Goal: Information Seeking & Learning: Learn about a topic

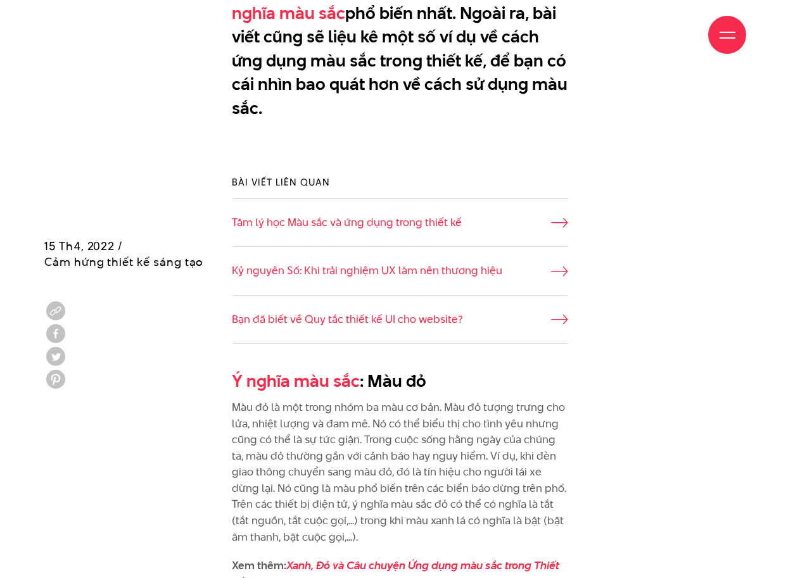
scroll to position [1013, 0]
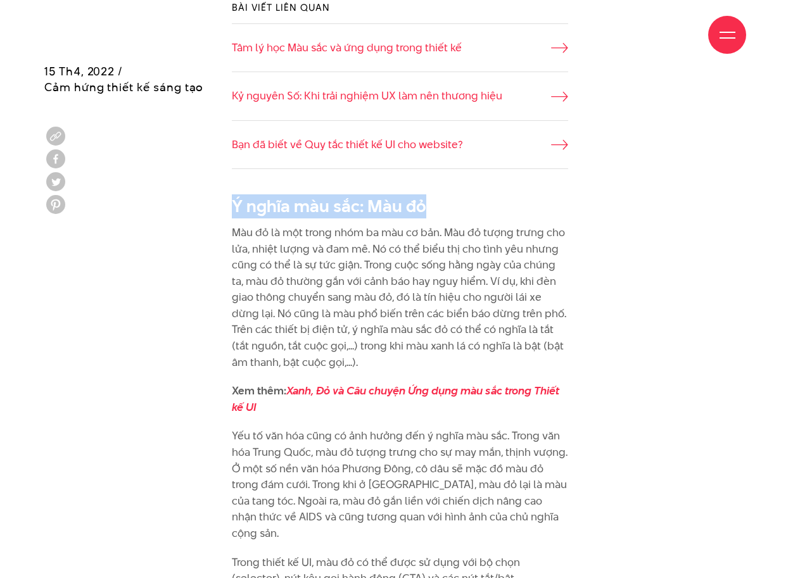
drag, startPoint x: 422, startPoint y: 196, endPoint x: 219, endPoint y: 195, distance: 203.2
copy h2 "Ý nghĩa màu sắc : Màu đỏ"
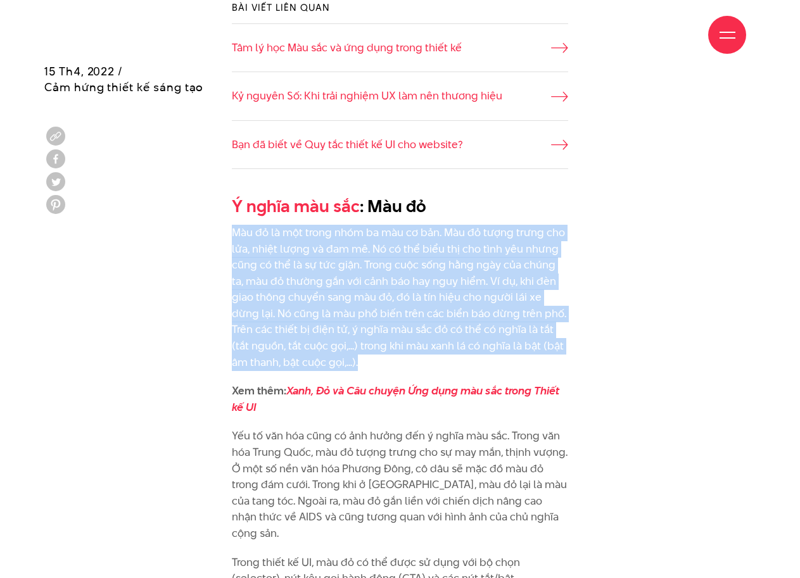
drag, startPoint x: 236, startPoint y: 227, endPoint x: 311, endPoint y: 352, distance: 145.7
click at [311, 352] on p "Màu đỏ là một trong nhóm ba màu cơ bản. Màu đỏ tượng trưng cho lửa, nhiệt lượng…" at bounding box center [400, 298] width 337 height 146
copy p "Màu đỏ là một trong nhóm ba màu cơ bản. Màu đỏ tượng trưng cho lửa, nhiệt lượng…"
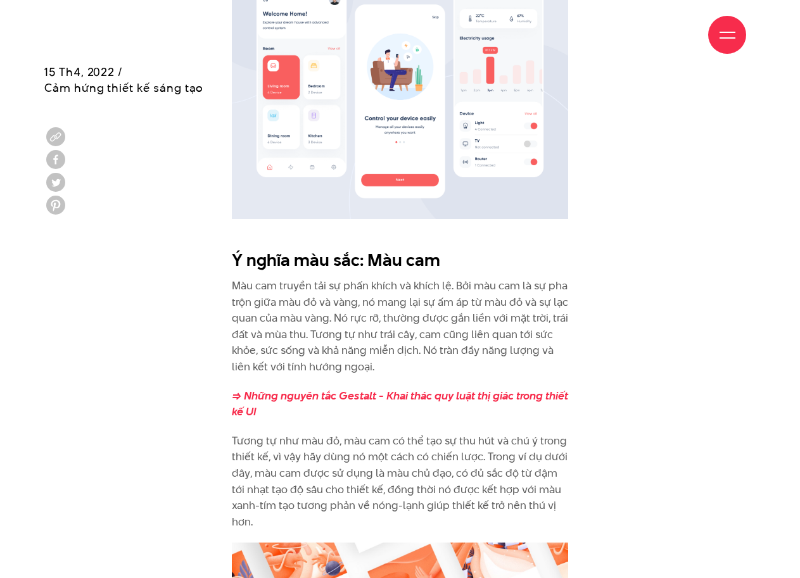
scroll to position [1646, 0]
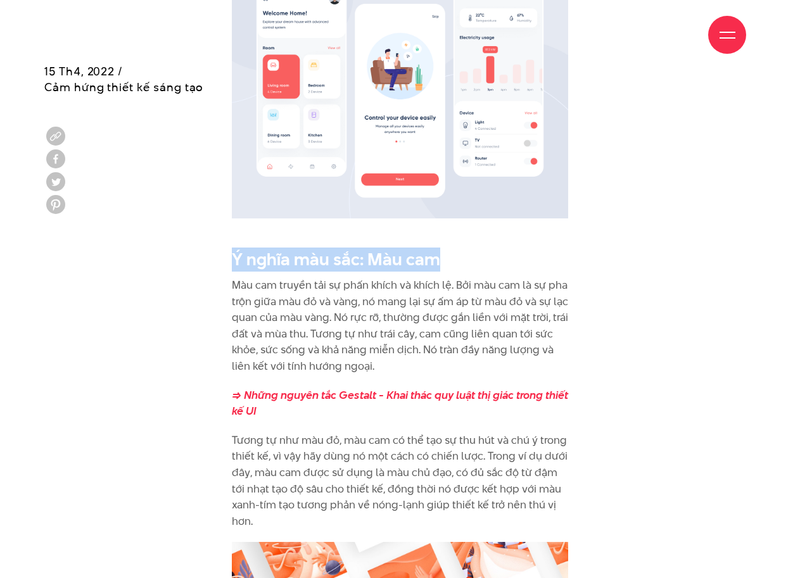
drag, startPoint x: 230, startPoint y: 229, endPoint x: 438, endPoint y: 229, distance: 207.7
copy h2 "Ý nghĩa màu sắc: Màu cam"
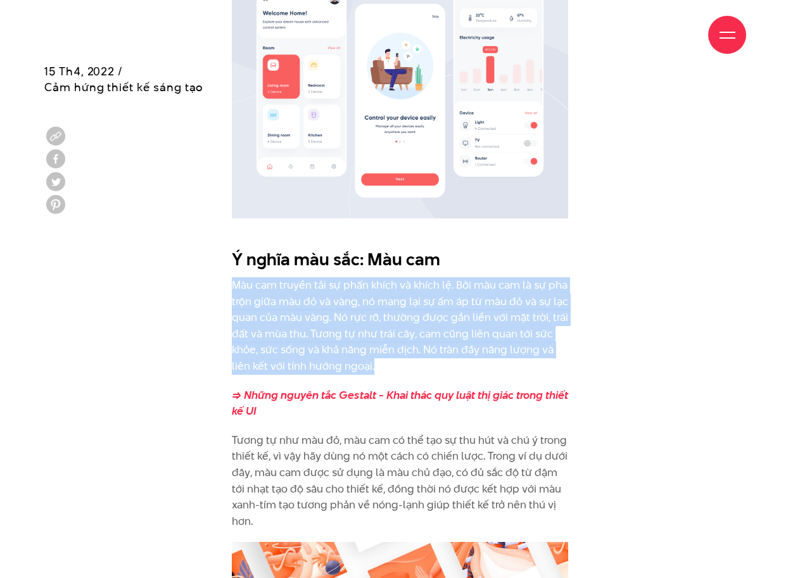
drag, startPoint x: 233, startPoint y: 258, endPoint x: 379, endPoint y: 336, distance: 165.4
click at [379, 336] on p "Màu cam truyền tải sự phấn khích và khích lệ. Bởi màu cam là sự pha trộn giữa m…" at bounding box center [400, 326] width 337 height 98
copy p "Màu cam truyền tải sự phấn khích và khích lệ. Bởi màu cam là sự pha trộn giữa m…"
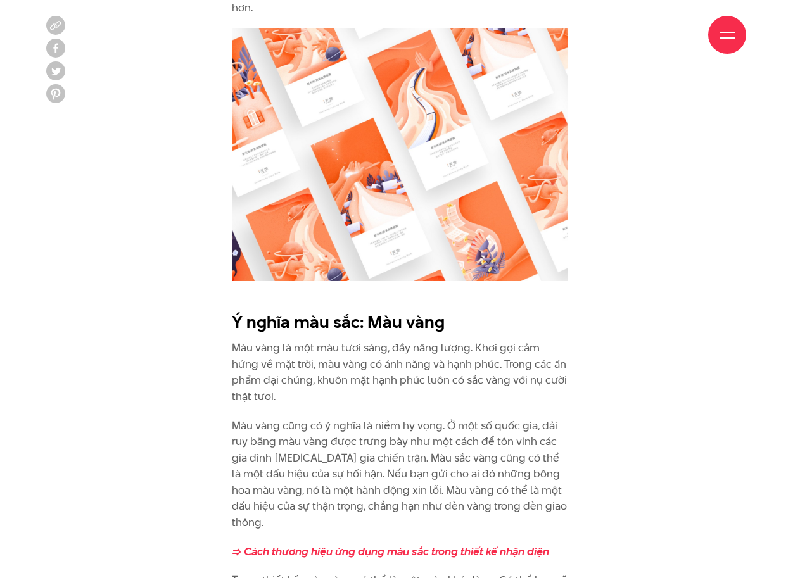
scroll to position [2406, 0]
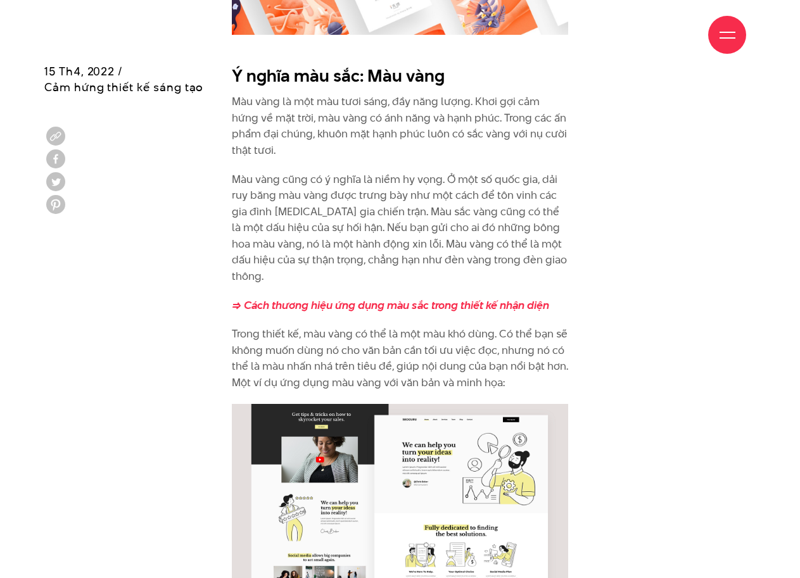
click at [232, 39] on div "Giới thiệu Dự án Dịch vụ Góc nhìn Liên hệ" at bounding box center [400, 35] width 692 height 70
click at [244, 32] on div "Giới thiệu Dự án Dịch vụ Góc nhìn Liên hệ" at bounding box center [400, 35] width 692 height 70
click at [239, 37] on div "Giới thiệu Dự án Dịch vụ Góc nhìn Liên hệ" at bounding box center [400, 35] width 692 height 70
click at [232, 41] on div "Giới thiệu Dự án Dịch vụ Góc nhìn Liên hệ" at bounding box center [400, 35] width 692 height 70
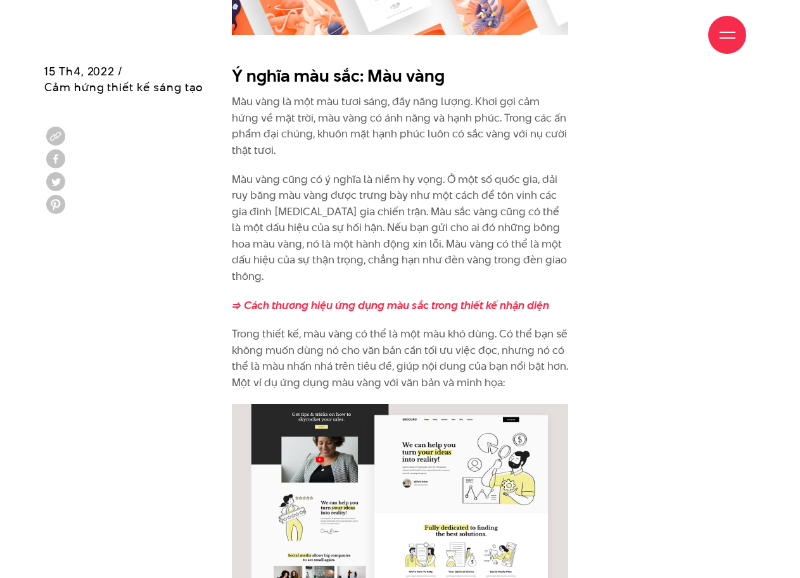
click at [237, 41] on div "Giới thiệu Dự án Dịch vụ Góc nhìn Liên hệ" at bounding box center [400, 35] width 692 height 70
drag, startPoint x: 338, startPoint y: 123, endPoint x: 296, endPoint y: 130, distance: 42.4
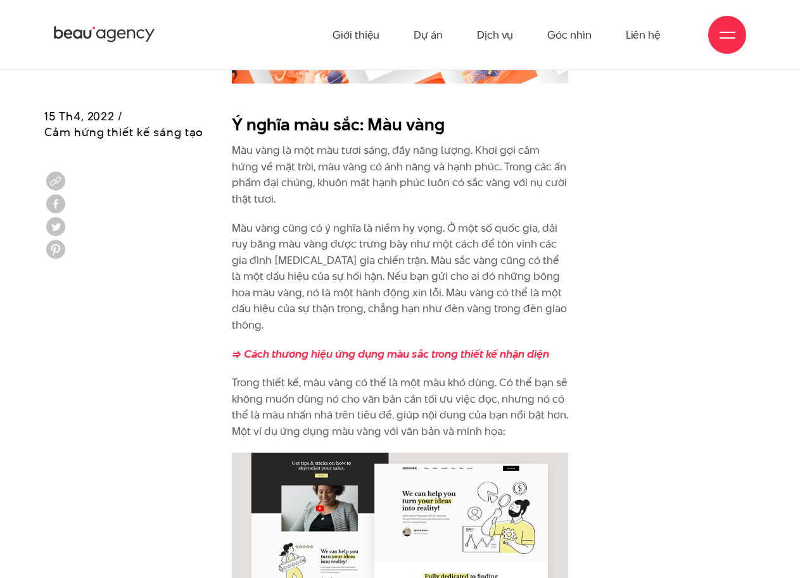
scroll to position [2343, 0]
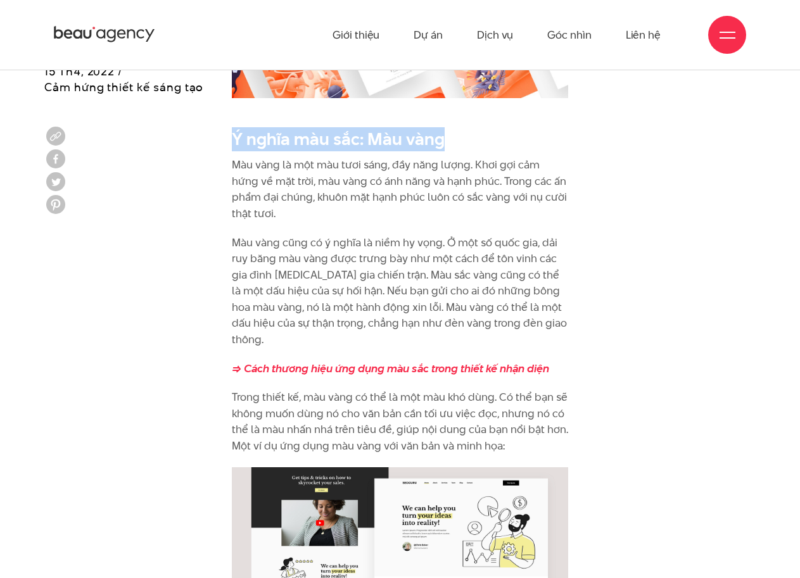
drag, startPoint x: 234, startPoint y: 99, endPoint x: 529, endPoint y: 104, distance: 295.1
click at [529, 127] on h2 "Ý nghĩa màu sắc: Màu vàng" at bounding box center [400, 139] width 337 height 24
copy h2 "Ý nghĩa màu sắc: Màu vàng"
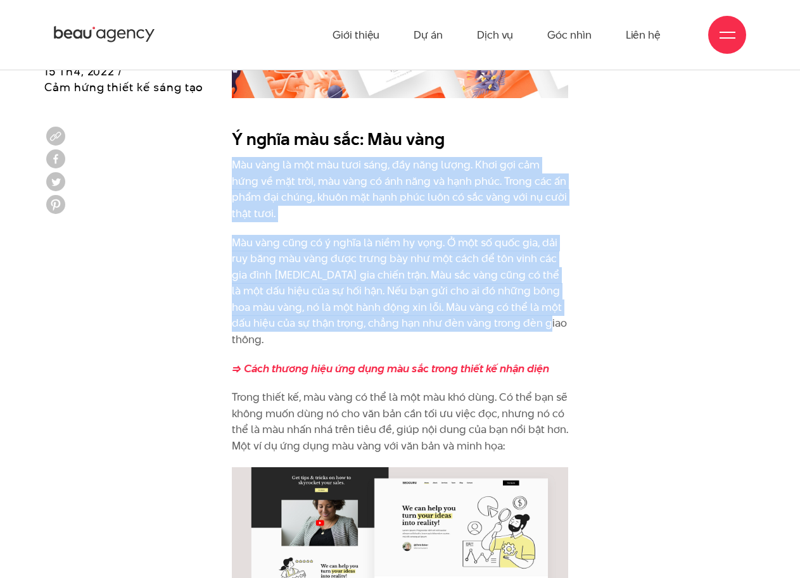
drag, startPoint x: 234, startPoint y: 127, endPoint x: 578, endPoint y: 282, distance: 377.5
copy div "Màu vàng là một màu tươi sáng, đầy năng lượng. Khơi gợi cảm hứng về mặt trời, m…"
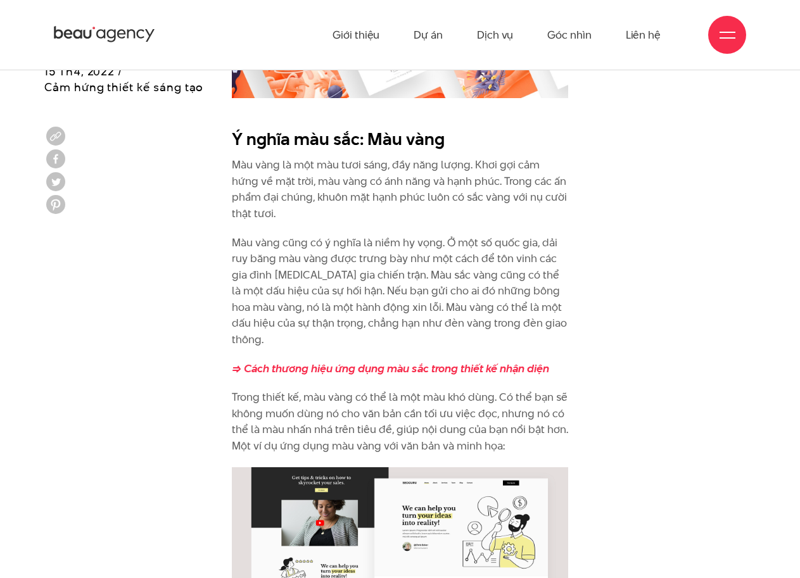
click at [344, 389] on p "Trong thiết kế, màu vàng có thể là một màu khó dùng. Có thể bạn sẽ không muốn d…" at bounding box center [400, 421] width 337 height 65
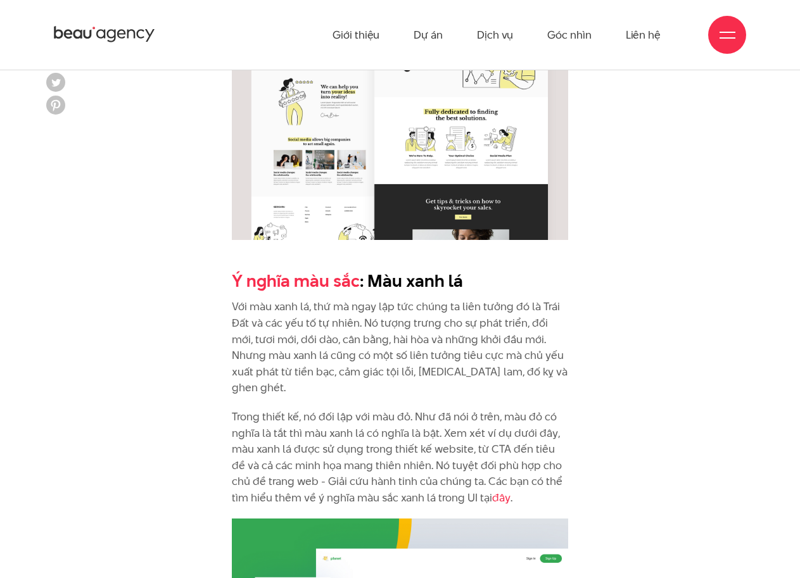
scroll to position [2723, 0]
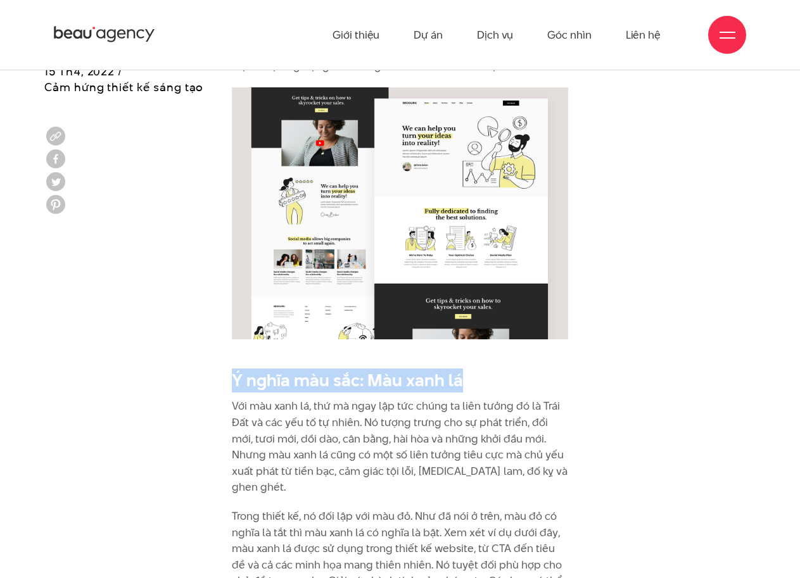
drag, startPoint x: 455, startPoint y: 325, endPoint x: 230, endPoint y: 312, distance: 225.2
copy h2 "Ý nghĩa màu sắc : Màu xanh lá"
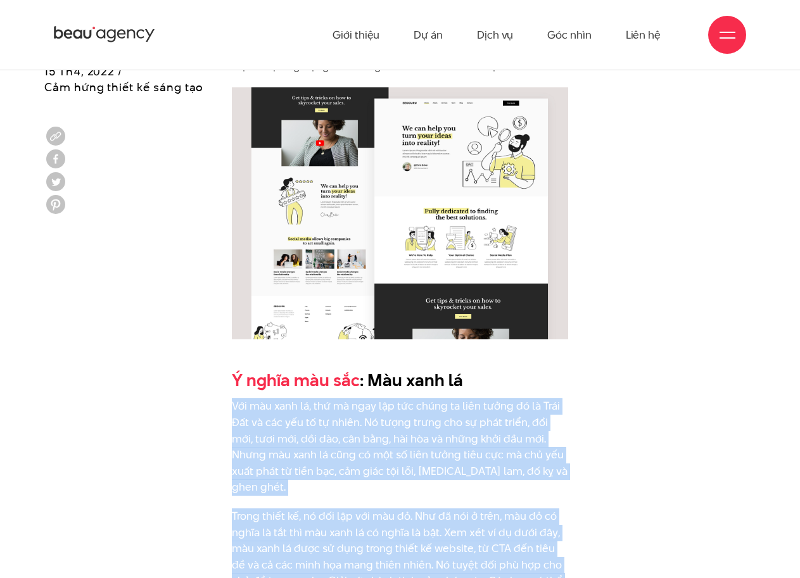
drag, startPoint x: 233, startPoint y: 343, endPoint x: 458, endPoint y: 522, distance: 287.5
copy div "Với màu xanh lá, thứ mà ngay lập tức chúng ta liên tưởng đó là Trái Đất và các …"
click at [429, 508] on p "Trong thiết kế, nó đối lập với màu đỏ. Như đã nói ở trên, màu đỏ có nghĩa là tắ…" at bounding box center [400, 557] width 337 height 98
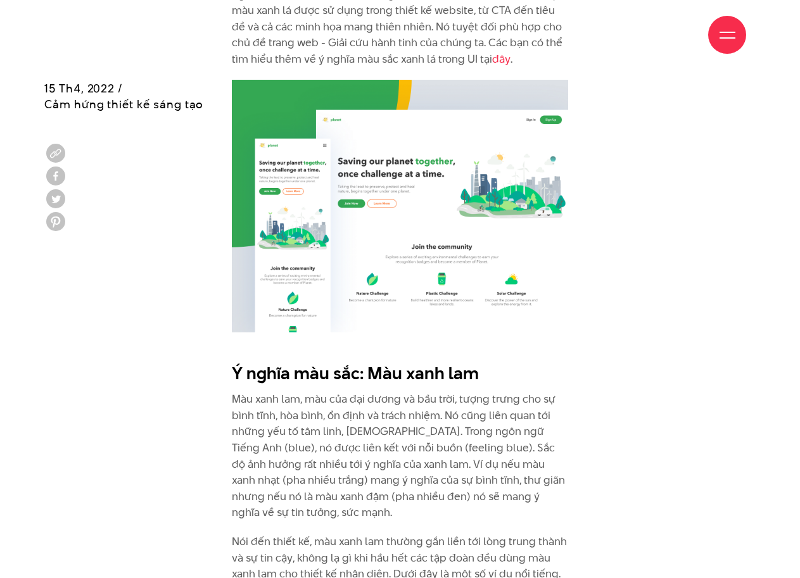
scroll to position [3292, 0]
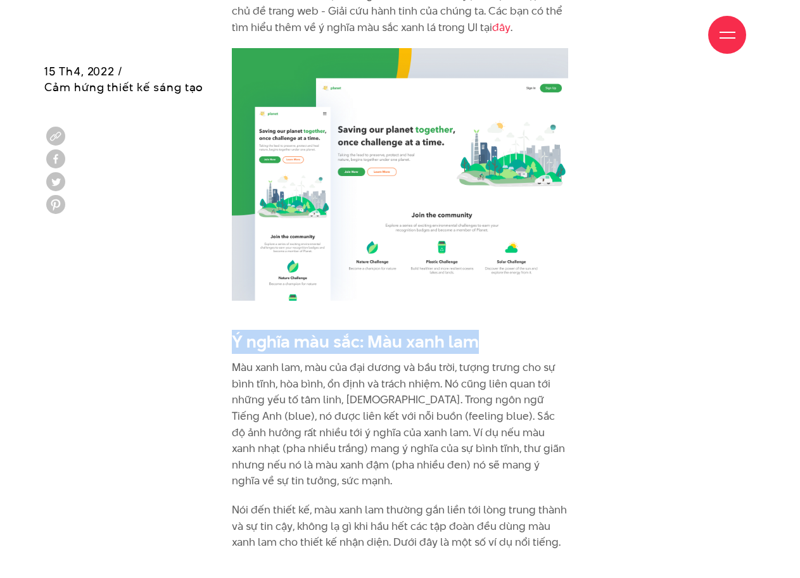
drag, startPoint x: 234, startPoint y: 263, endPoint x: 489, endPoint y: 262, distance: 255.8
click at [489, 330] on h2 "Ý nghĩa màu sắc: Màu xanh lam" at bounding box center [400, 342] width 337 height 24
copy h2 "Ý nghĩa màu sắc: Màu xanh lam"
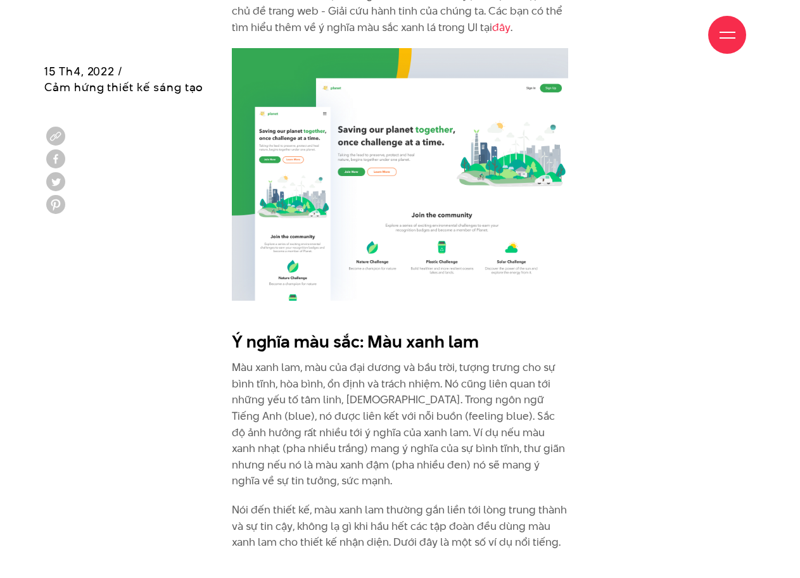
click at [255, 360] on p "Màu xanh lam, màu của đại dương và bầu trời, tượng trưng cho sự bình tĩnh, hòa …" at bounding box center [400, 425] width 337 height 130
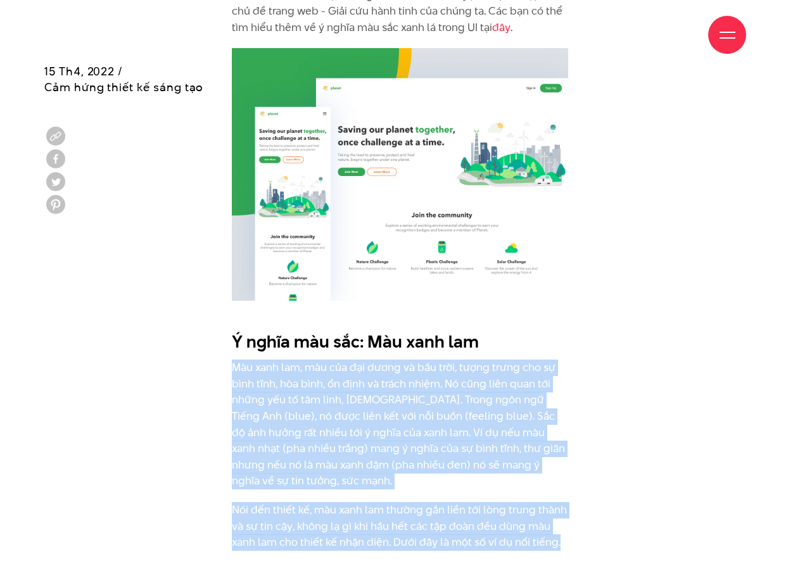
drag, startPoint x: 233, startPoint y: 289, endPoint x: 626, endPoint y: 454, distance: 426.5
click at [626, 454] on div "Ý nghĩa màu sắc : Màu đỏ Màu đỏ là một trong nhóm ba màu cơ bản. Màu đỏ tượng t…" at bounding box center [399, 355] width 711 height 4893
copy div "Màu xanh lam, màu của đại dương và bầu trời, tượng trưng cho sự bình tĩnh, hòa …"
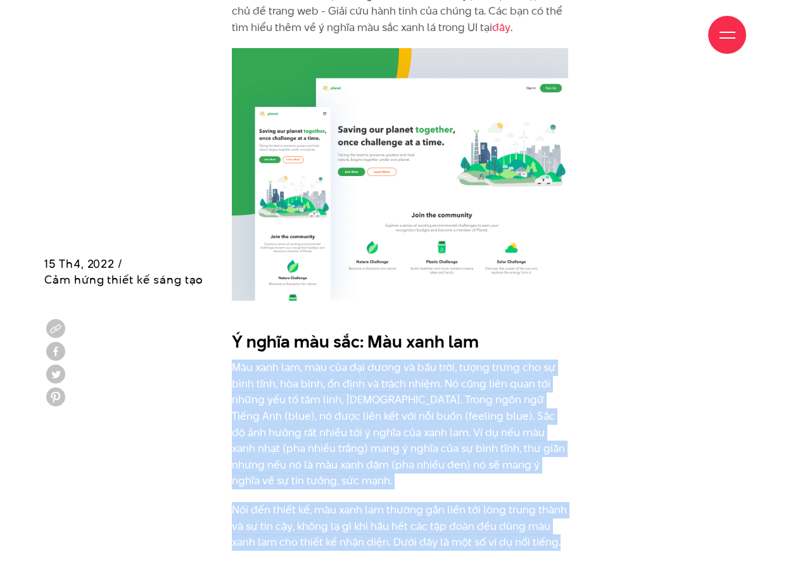
scroll to position [3736, 0]
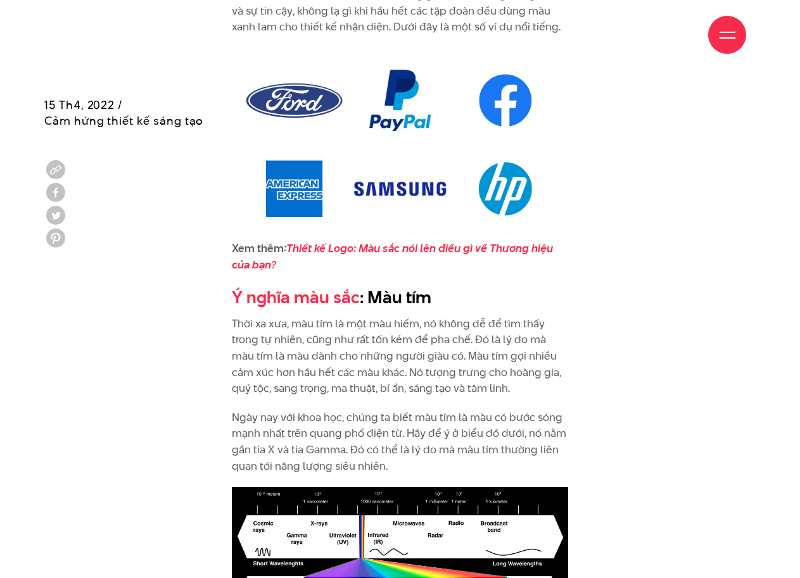
scroll to position [3862, 0]
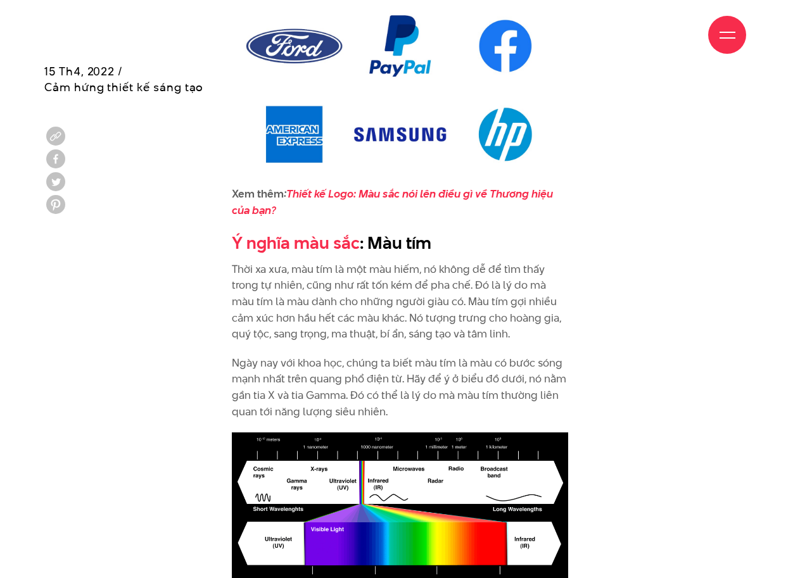
click at [429, 231] on h2 "Ý nghĩa màu sắc : Màu tím" at bounding box center [400, 243] width 337 height 24
drag, startPoint x: 426, startPoint y: 148, endPoint x: 229, endPoint y: 151, distance: 197.6
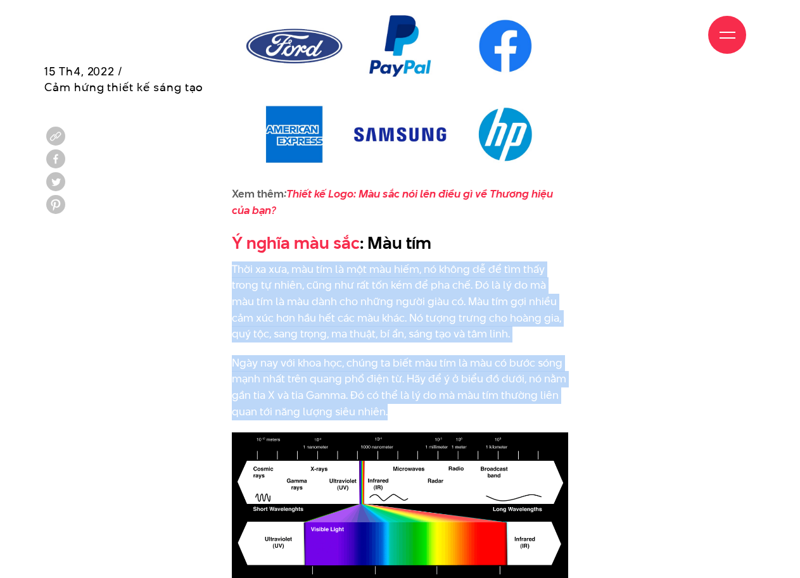
drag, startPoint x: 234, startPoint y: 169, endPoint x: 417, endPoint y: 310, distance: 231.2
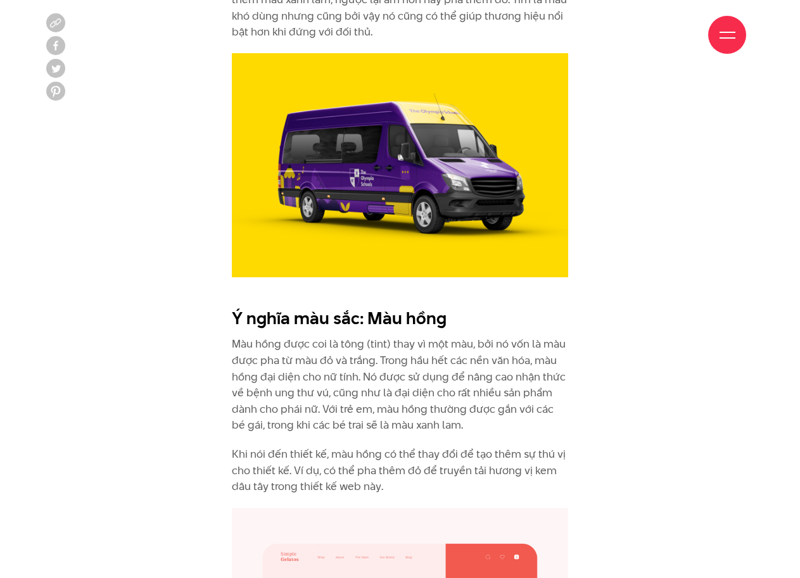
scroll to position [4622, 0]
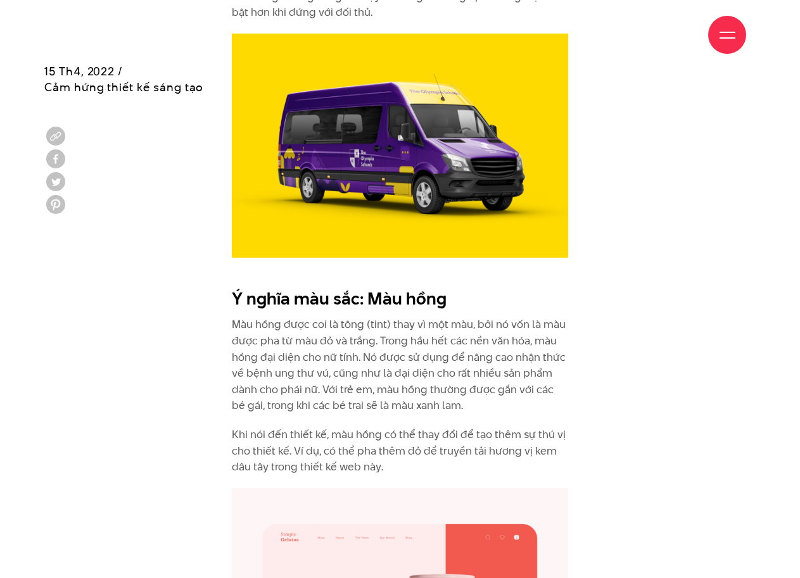
click at [392, 427] on p "Khi nói đến thiết kế, màu hồng có thể thay đổi để tạo thêm sự thú vị cho thiết …" at bounding box center [400, 451] width 337 height 49
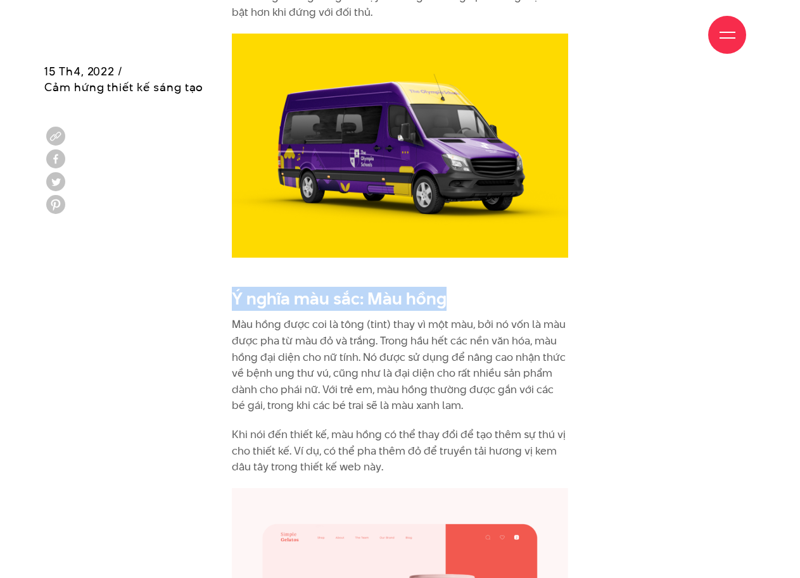
drag, startPoint x: 232, startPoint y: 177, endPoint x: 446, endPoint y: 170, distance: 213.5
click at [446, 287] on h2 "Ý nghĩa màu sắc: Màu hồng" at bounding box center [400, 299] width 337 height 24
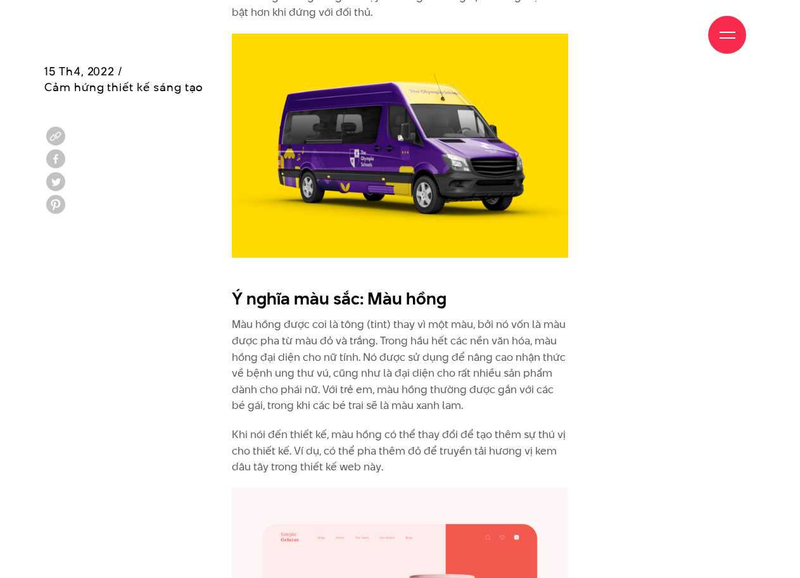
click at [198, 183] on div "15 Th4, 2022 / Cảm hứng thiết kế sáng tạo" at bounding box center [123, 107] width 159 height 214
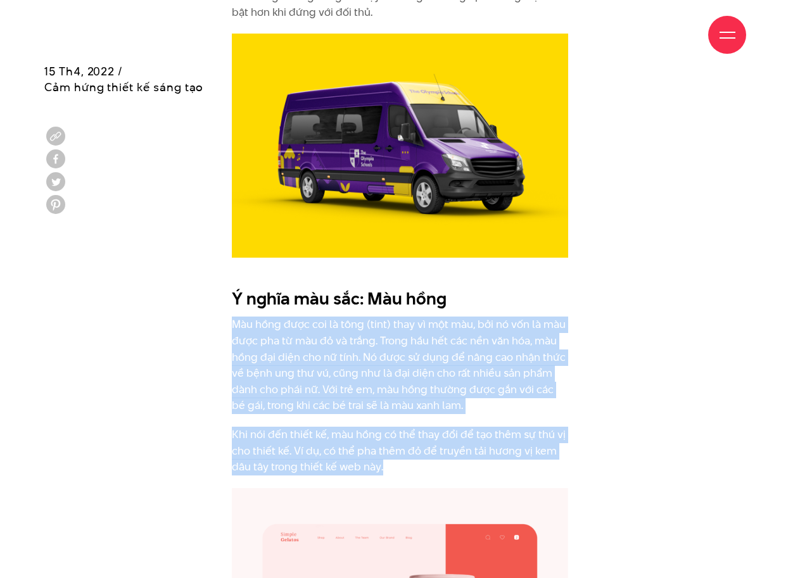
drag, startPoint x: 234, startPoint y: 198, endPoint x: 448, endPoint y: 334, distance: 253.6
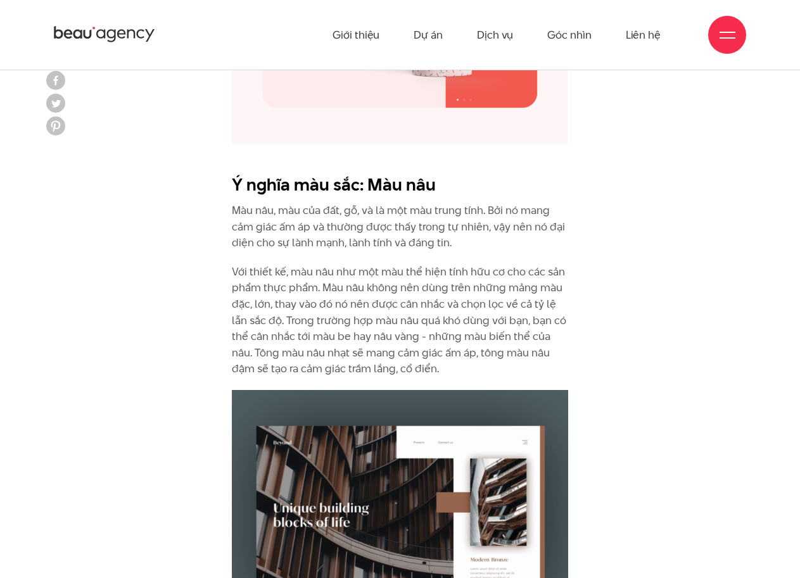
scroll to position [5129, 0]
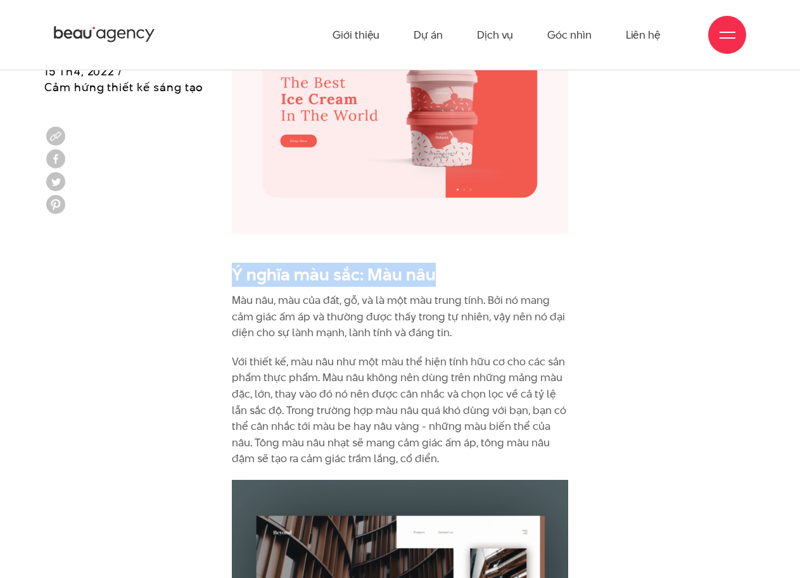
drag, startPoint x: 234, startPoint y: 142, endPoint x: 432, endPoint y: 149, distance: 199.0
click at [432, 263] on h2 "Ý nghĩa màu sắc: Màu nâu" at bounding box center [400, 275] width 337 height 24
click at [272, 263] on h2 "Ý nghĩa màu sắc: Màu nâu" at bounding box center [400, 275] width 337 height 24
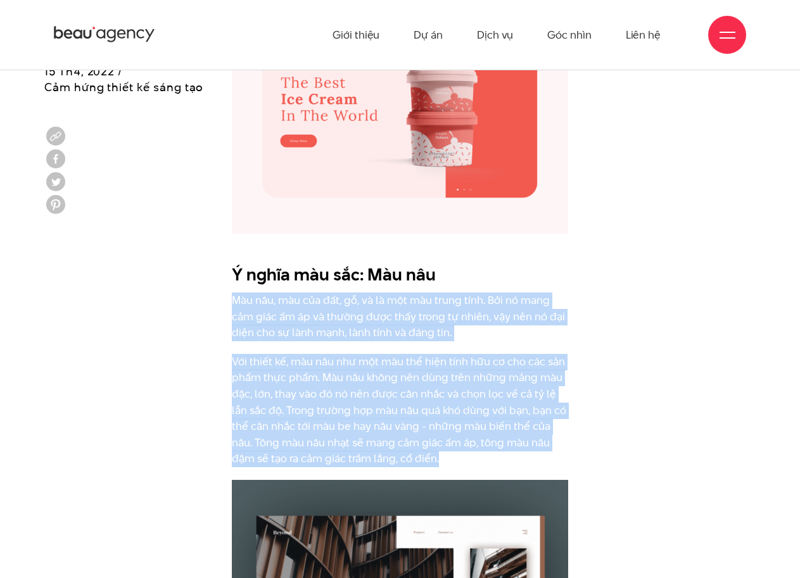
drag, startPoint x: 232, startPoint y: 173, endPoint x: 458, endPoint y: 331, distance: 276.1
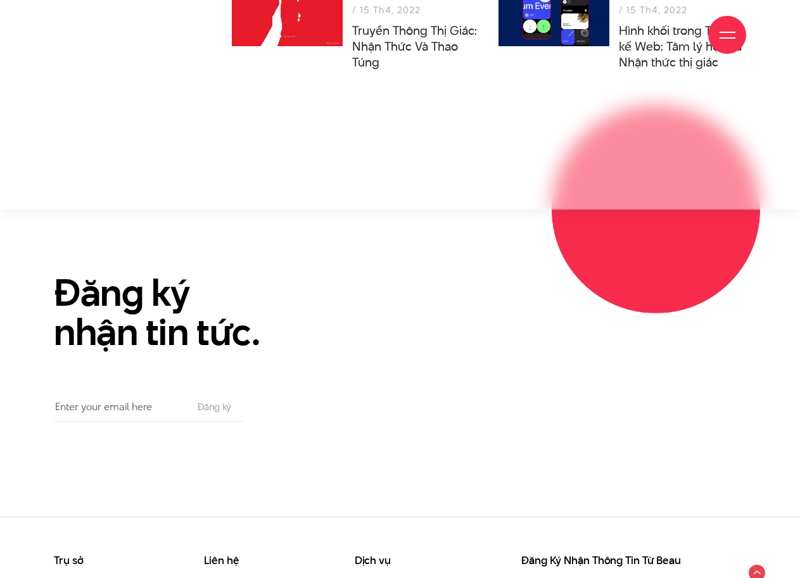
scroll to position [6755, 0]
